Goal: Task Accomplishment & Management: Manage account settings

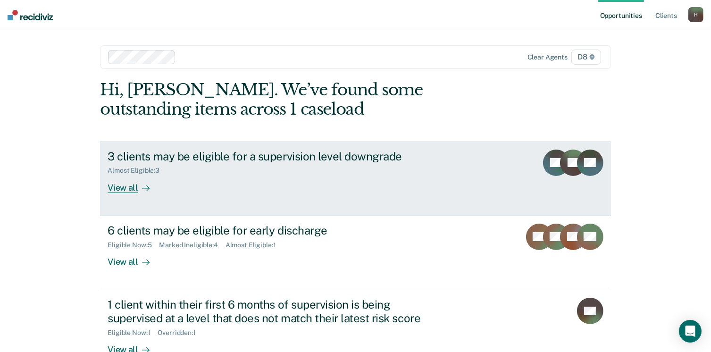
click at [138, 181] on div "View all" at bounding box center [134, 184] width 53 height 18
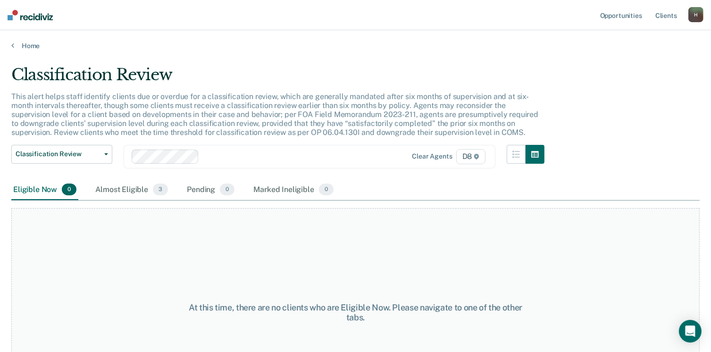
scroll to position [64, 0]
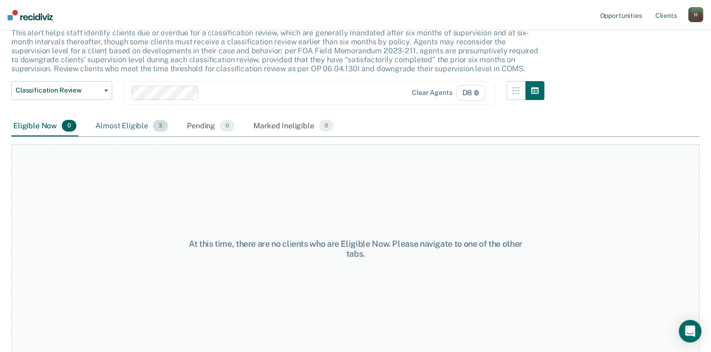
click at [143, 122] on div "Almost Eligible 3" at bounding box center [131, 126] width 76 height 21
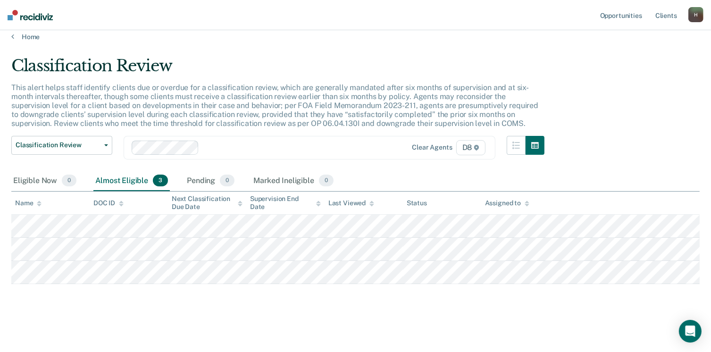
scroll to position [8, 0]
click at [34, 38] on link "Home" at bounding box center [355, 38] width 689 height 8
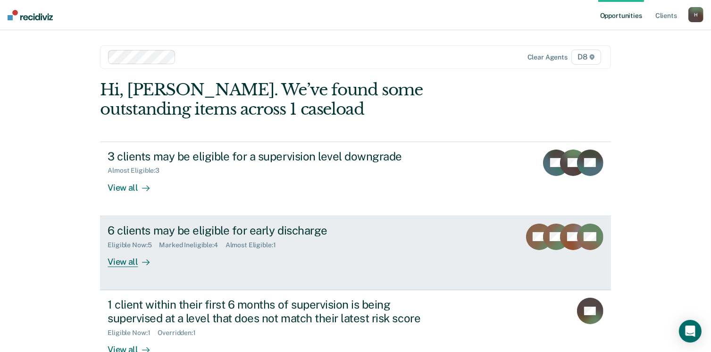
click at [127, 259] on div "View all" at bounding box center [134, 258] width 53 height 18
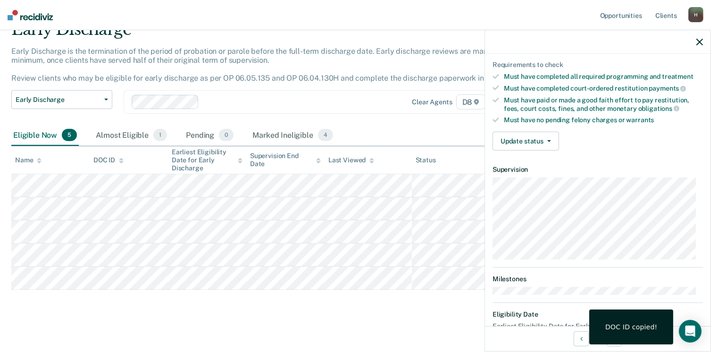
scroll to position [174, 0]
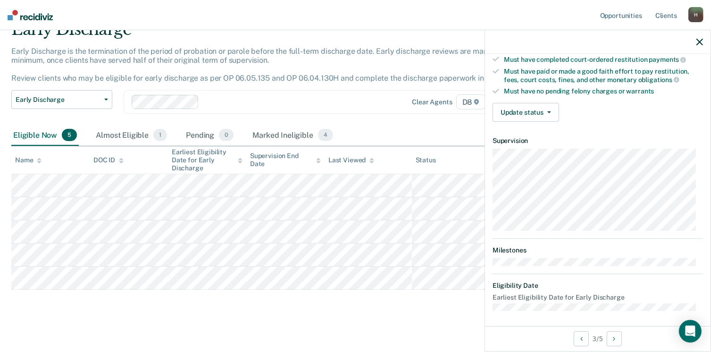
click at [544, 99] on div "Validated by data from COMS Completed at least half of probation term No active…" at bounding box center [598, 33] width 226 height 192
click at [544, 111] on span "button" at bounding box center [548, 112] width 8 height 2
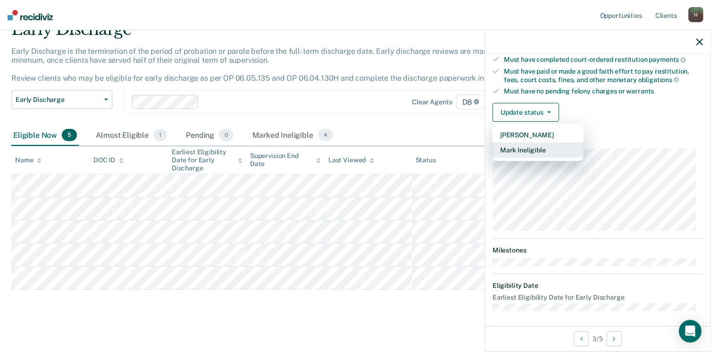
click at [531, 149] on button "Mark Ineligible" at bounding box center [538, 150] width 91 height 15
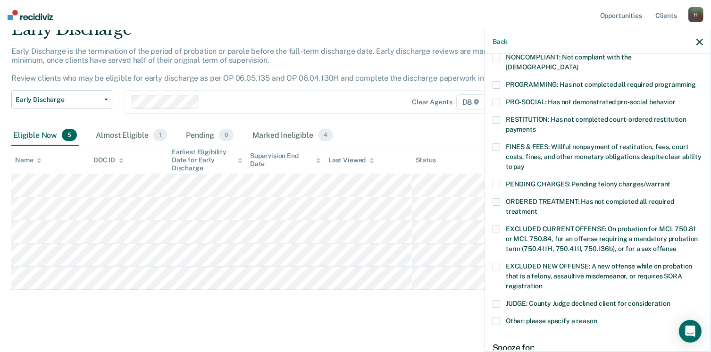
scroll to position [193, 0]
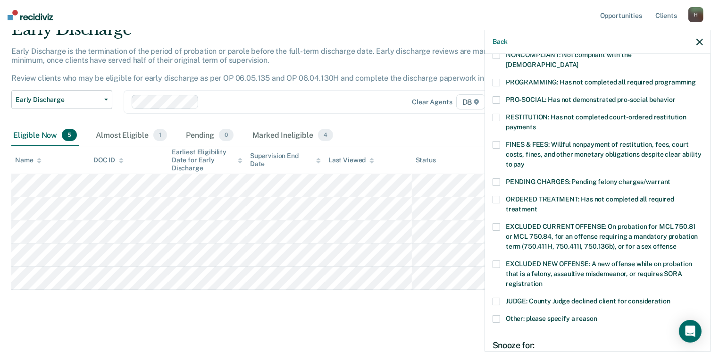
click at [498, 196] on span at bounding box center [497, 200] width 8 height 8
click at [494, 315] on span at bounding box center [497, 319] width 8 height 8
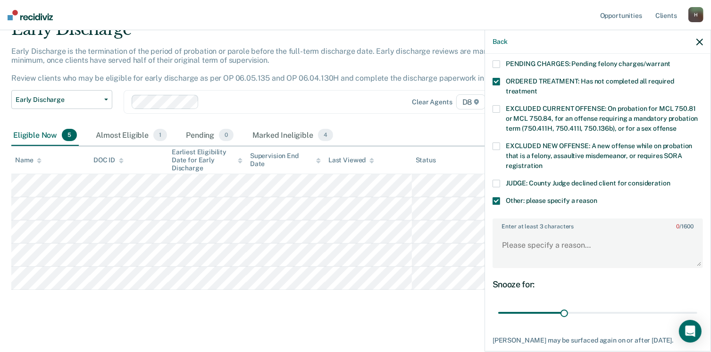
scroll to position [311, 0]
click at [545, 232] on textarea "Enter at least 3 characters 0 / 1600" at bounding box center [598, 249] width 209 height 35
type textarea "Drug treatment court"
drag, startPoint x: 561, startPoint y: 299, endPoint x: 721, endPoint y: 310, distance: 160.9
type input "90"
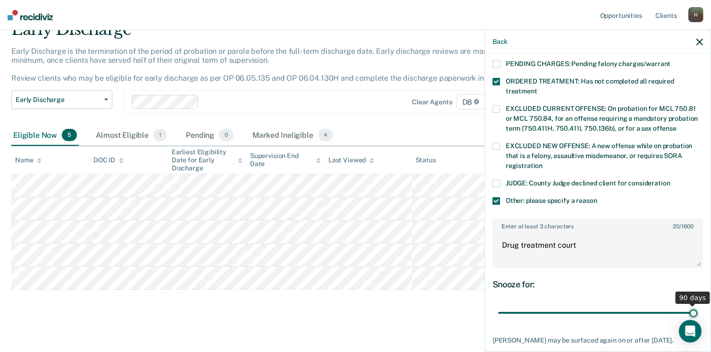
click at [698, 310] on input "range" at bounding box center [597, 313] width 199 height 17
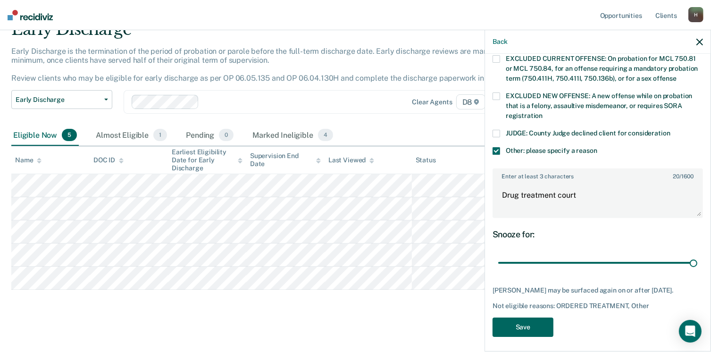
click at [513, 322] on button "Save" at bounding box center [523, 327] width 61 height 19
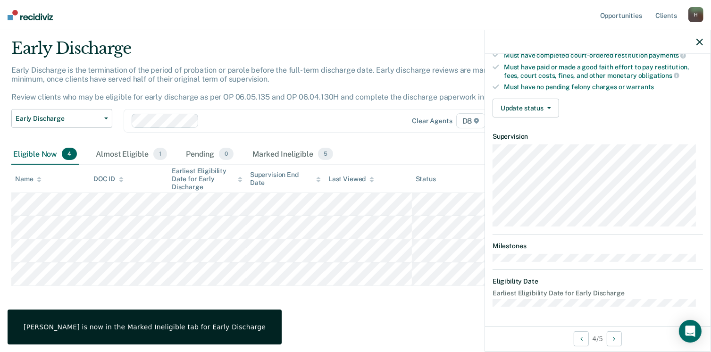
scroll to position [174, 0]
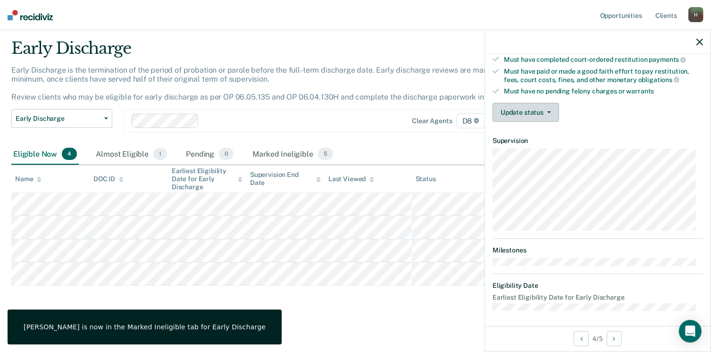
click at [532, 113] on button "Update status" at bounding box center [526, 112] width 67 height 19
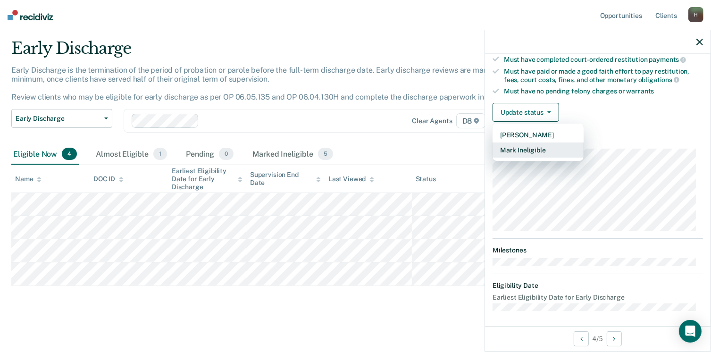
click at [521, 150] on button "Mark Ineligible" at bounding box center [538, 150] width 91 height 15
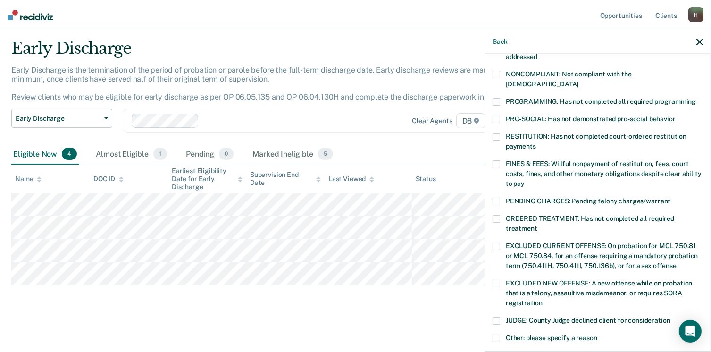
click at [497, 215] on span at bounding box center [497, 219] width 8 height 8
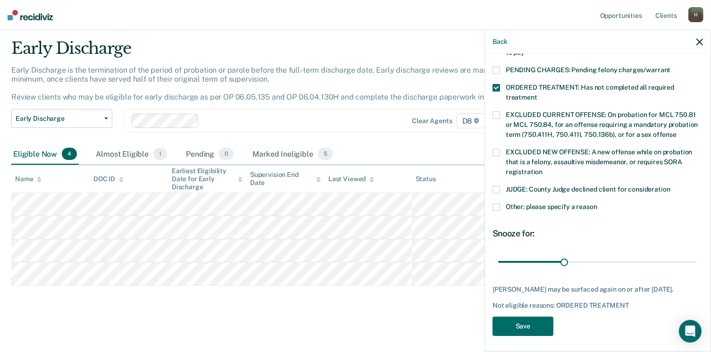
click at [502, 203] on label "Other: please specify a reason" at bounding box center [598, 208] width 210 height 10
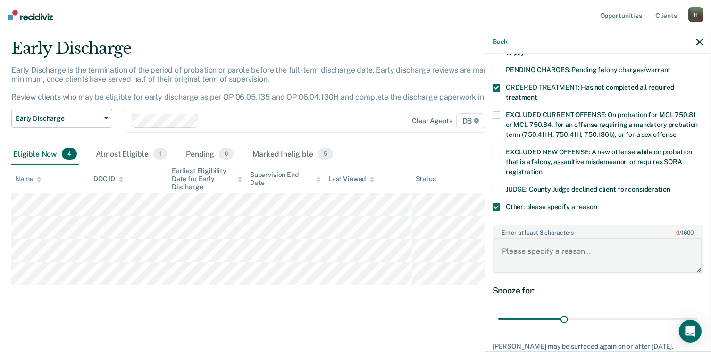
click at [550, 238] on textarea "Enter at least 3 characters 0 / 1600" at bounding box center [598, 255] width 209 height 35
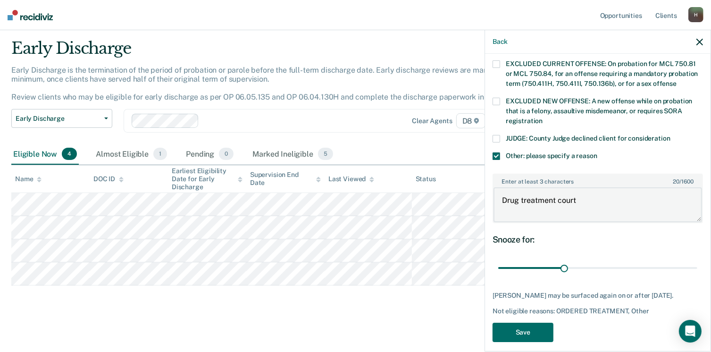
scroll to position [362, 0]
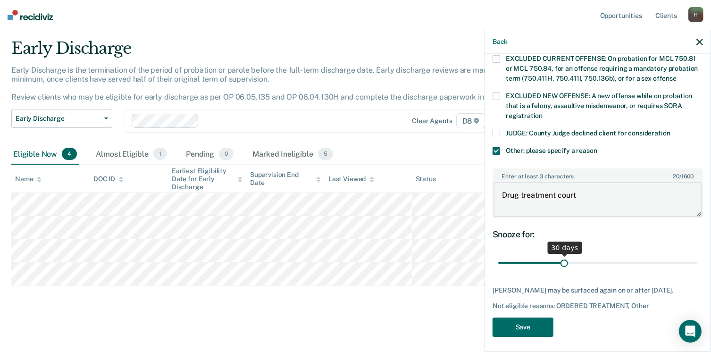
type textarea "Drug treatment court"
drag, startPoint x: 563, startPoint y: 251, endPoint x: 702, endPoint y: 247, distance: 139.3
type input "90"
click at [698, 255] on input "range" at bounding box center [597, 263] width 199 height 17
click at [506, 324] on button "Save" at bounding box center [523, 327] width 61 height 19
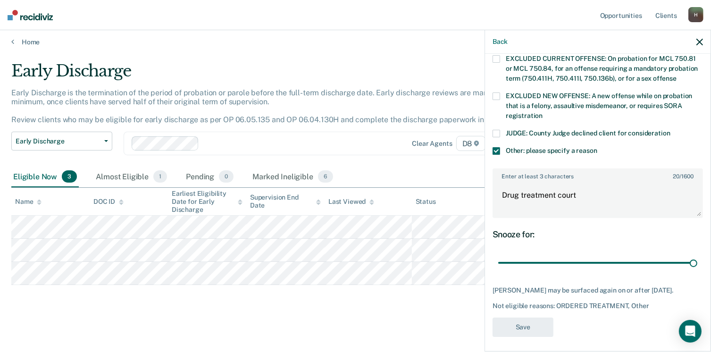
scroll to position [260, 0]
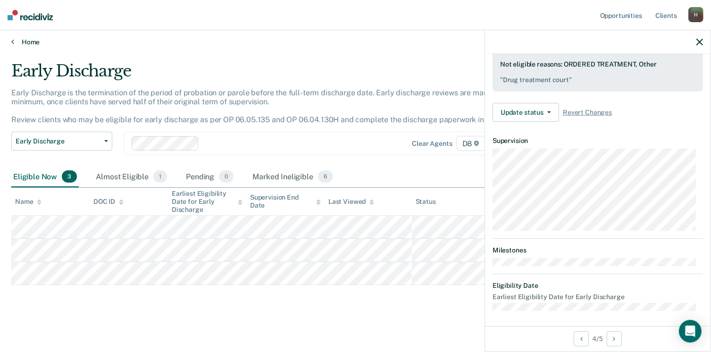
click at [21, 38] on link "Home" at bounding box center [355, 42] width 689 height 8
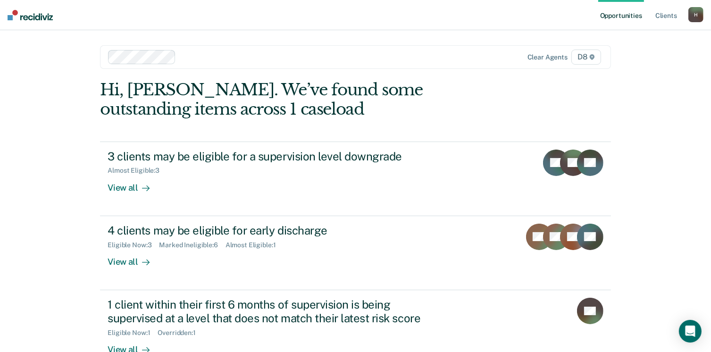
scroll to position [63, 0]
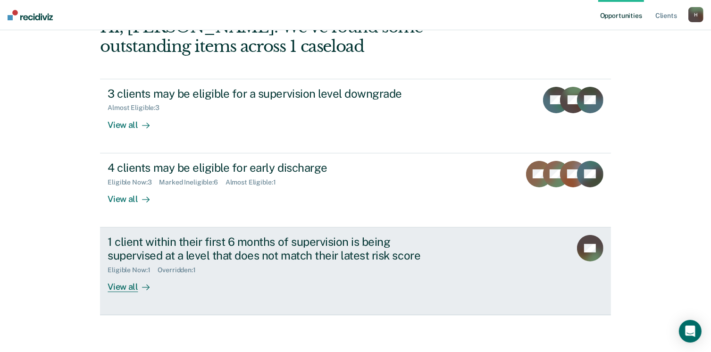
click at [118, 276] on div "View all" at bounding box center [134, 283] width 53 height 18
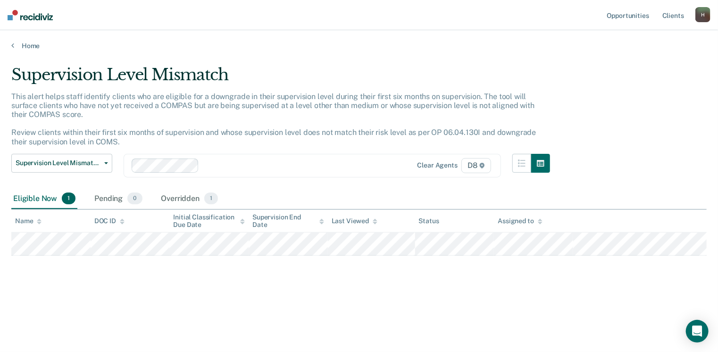
click at [11, 50] on main "Supervision Level Mismatch This alert helps staff identify clients who are elig…" at bounding box center [359, 199] width 718 height 299
click at [13, 44] on icon at bounding box center [12, 46] width 3 height 8
